Goal: Use online tool/utility: Utilize a website feature to perform a specific function

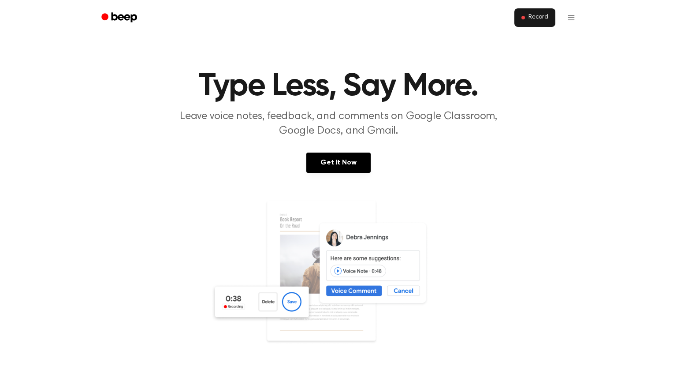
click at [544, 22] on button "Record" at bounding box center [534, 17] width 41 height 18
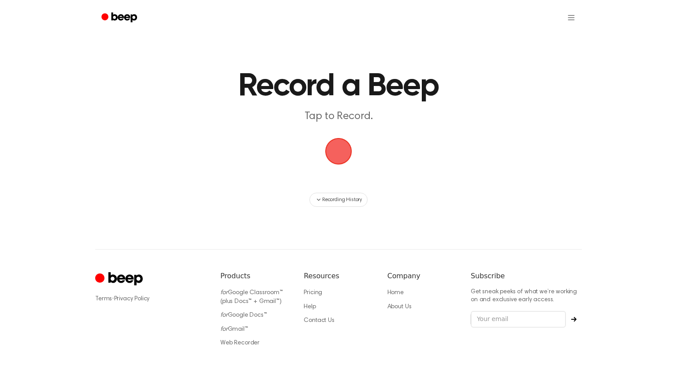
click at [341, 161] on span "button" at bounding box center [338, 151] width 27 height 27
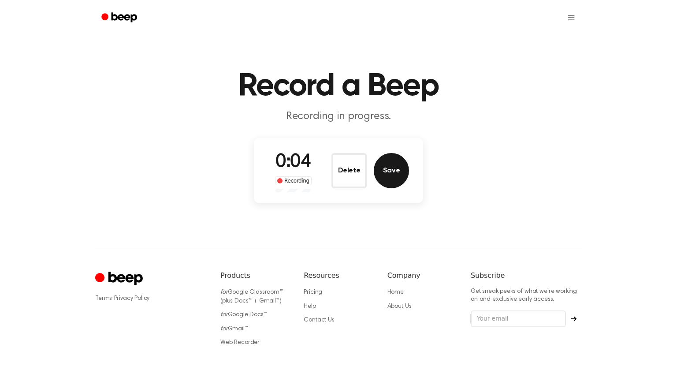
click at [381, 163] on button "Save" at bounding box center [391, 170] width 35 height 35
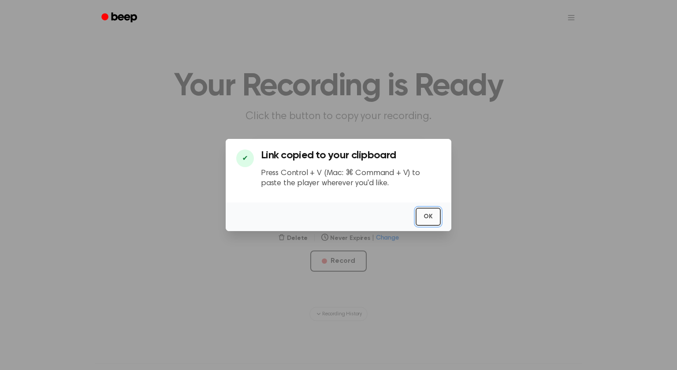
click at [427, 217] on button "OK" at bounding box center [427, 216] width 25 height 18
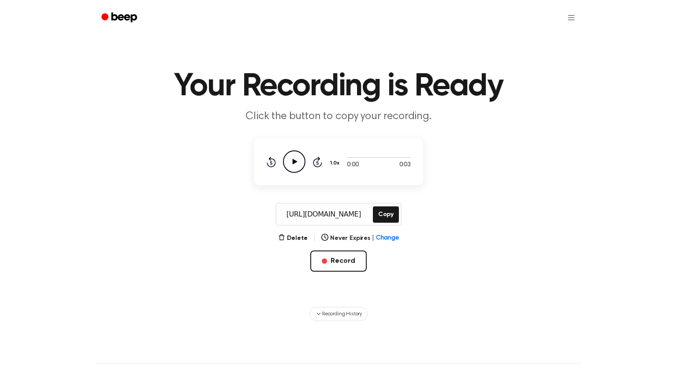
click at [296, 161] on icon at bounding box center [294, 162] width 5 height 6
click at [676, 282] on main "Your Recording is Ready Click the button to copy your recording. 0:03 0:03 1.0x…" at bounding box center [338, 160] width 677 height 321
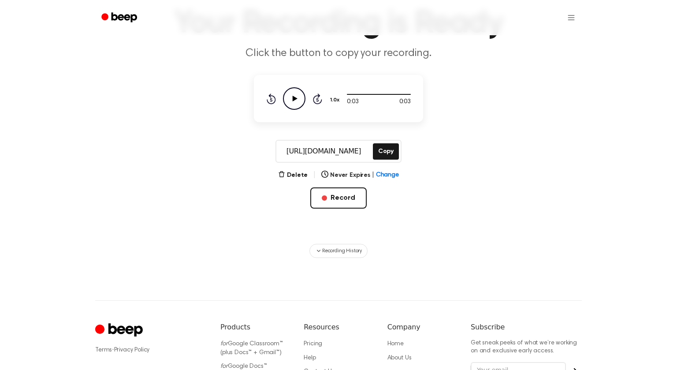
scroll to position [62, 0]
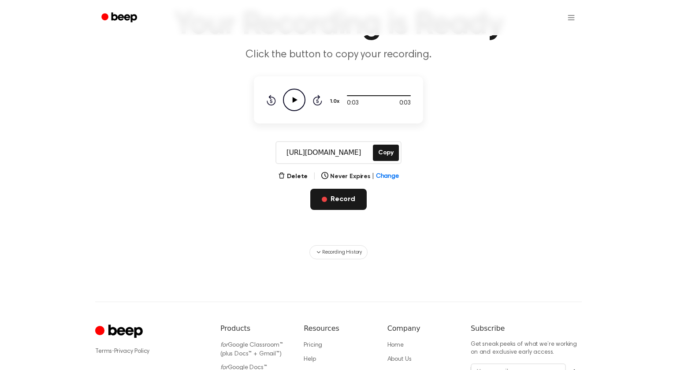
click at [339, 201] on button "Record" at bounding box center [338, 199] width 56 height 21
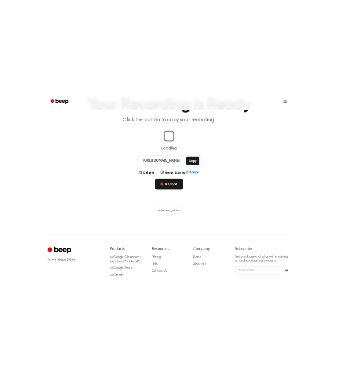
scroll to position [44, 0]
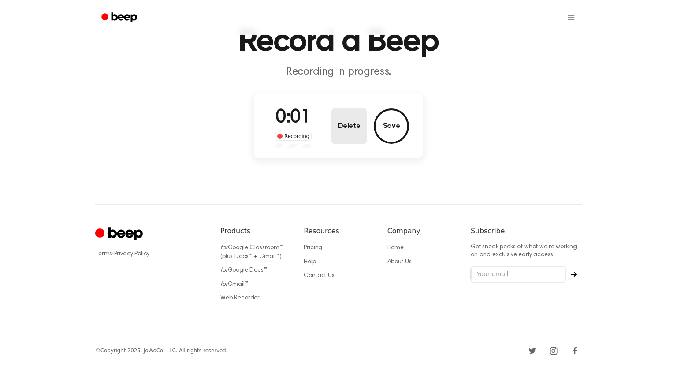
click at [352, 128] on button "Delete" at bounding box center [348, 125] width 35 height 35
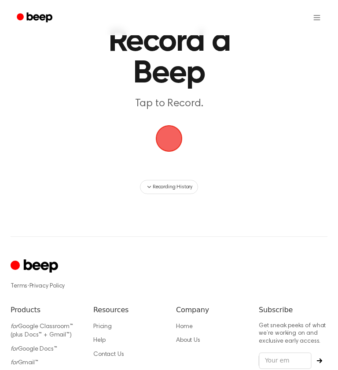
click at [164, 139] on span "button" at bounding box center [169, 138] width 29 height 29
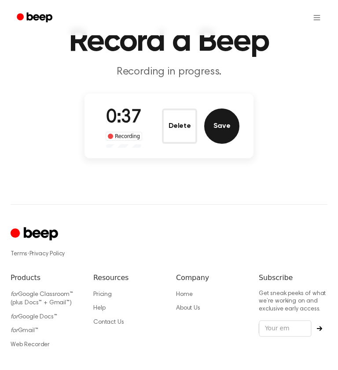
click at [225, 128] on button "Save" at bounding box center [221, 125] width 35 height 35
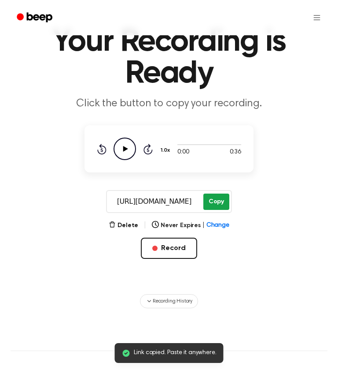
click at [212, 206] on button "Copy" at bounding box center [216, 201] width 26 height 16
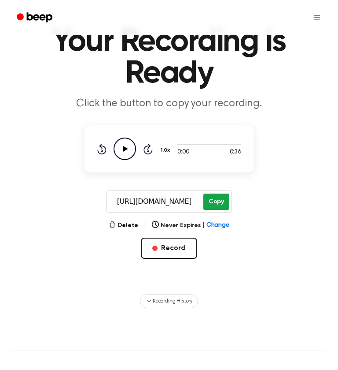
click at [215, 200] on button "Copy" at bounding box center [216, 201] width 26 height 16
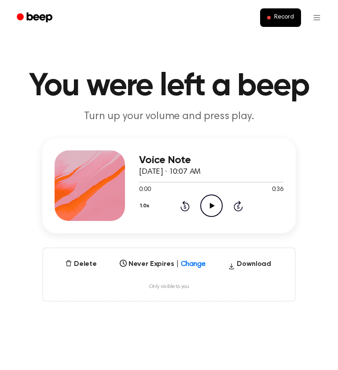
click at [211, 206] on icon at bounding box center [212, 206] width 5 height 6
click at [207, 205] on icon "Pause Audio" at bounding box center [211, 205] width 22 height 22
drag, startPoint x: 172, startPoint y: 181, endPoint x: 137, endPoint y: 193, distance: 36.9
click at [137, 193] on div "Voice Note October 7, 2025 · 10:07 AM 0:09 0:36 Your browser does not support t…" at bounding box center [169, 185] width 254 height 95
click at [170, 181] on span at bounding box center [172, 181] width 7 height 7
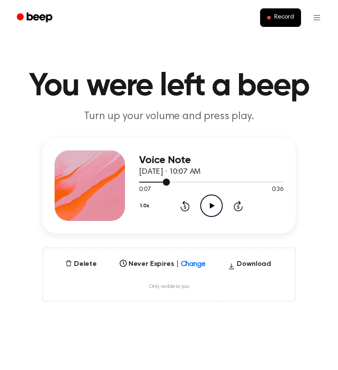
click at [170, 181] on div at bounding box center [211, 181] width 144 height 1
click at [141, 184] on div at bounding box center [211, 181] width 144 height 7
